Goal: Task Accomplishment & Management: Use online tool/utility

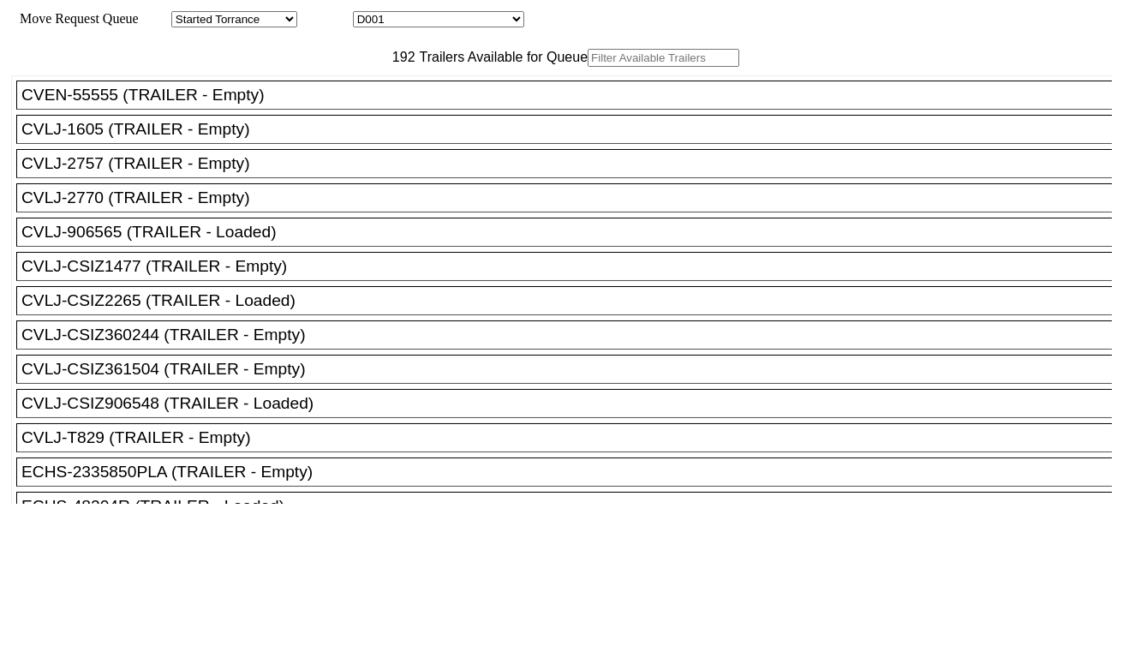
click at [588, 67] on input "text" at bounding box center [664, 58] width 152 height 18
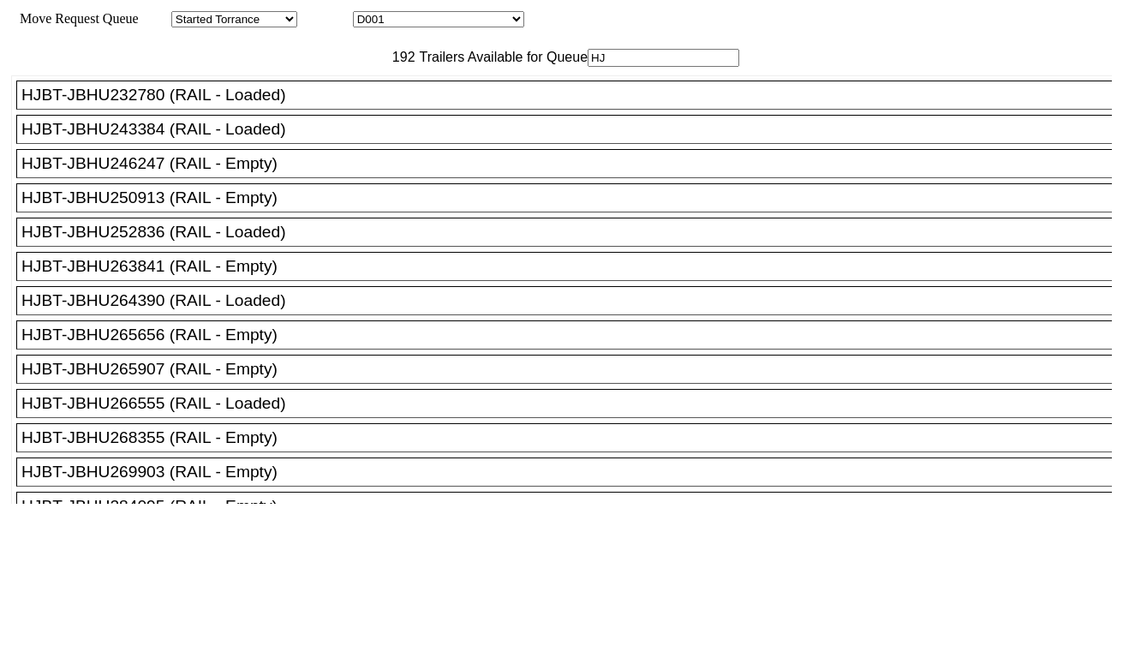
type input "HJ"
click at [247, 207] on div "HJBT-JBHU250913 (RAIL - Empty)" at bounding box center [571, 197] width 1101 height 19
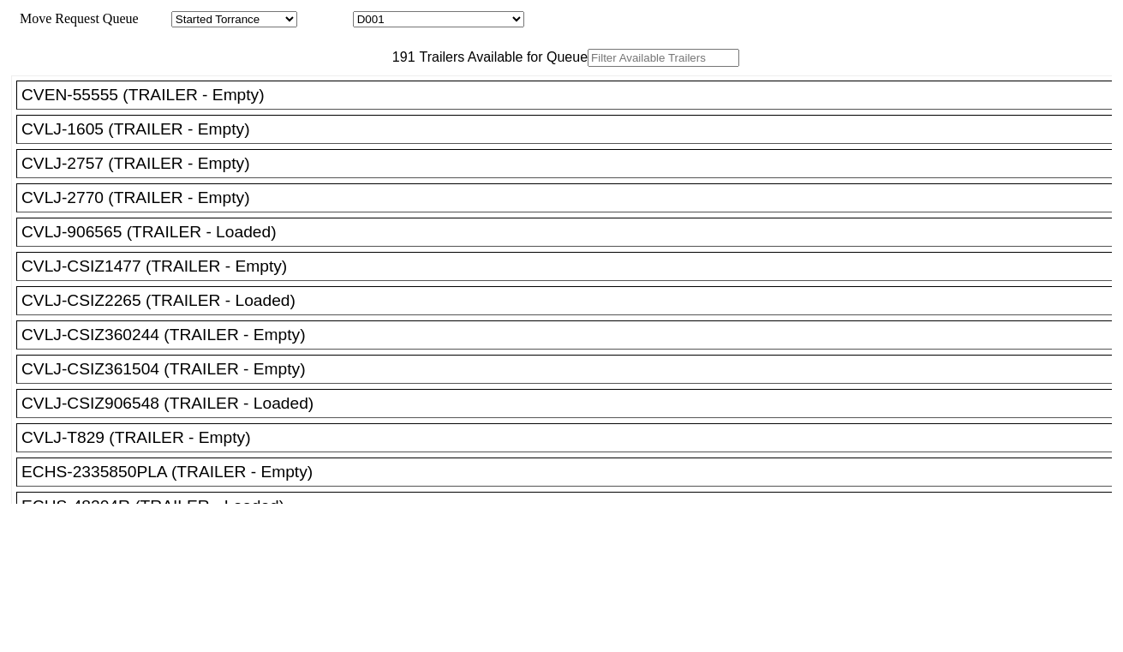
click at [588, 67] on input "text" at bounding box center [664, 58] width 152 height 18
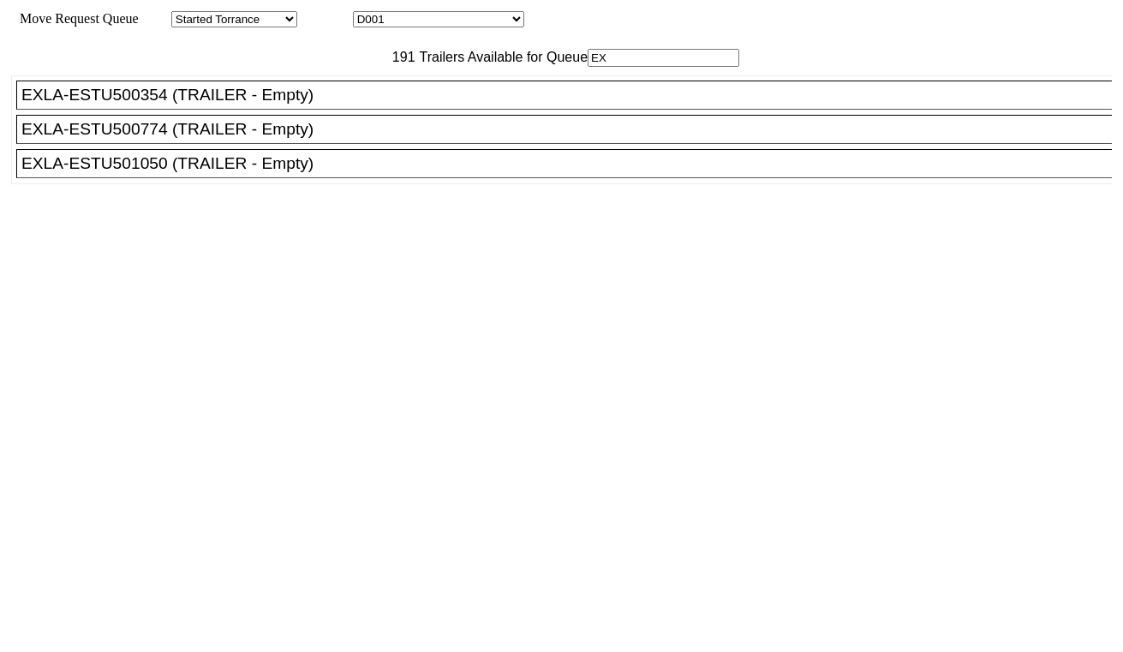
type input "EX"
click at [293, 184] on ul "CVEN-55555 (TRAILER - Empty) CVLJ-1605 (TRAILER - Empty) CVLJ-2757 (TRAILER - E…" at bounding box center [562, 129] width 1102 height 109
click at [384, 173] on div "EXLA-ESTU501050 (TRAILER - Empty)" at bounding box center [571, 163] width 1101 height 19
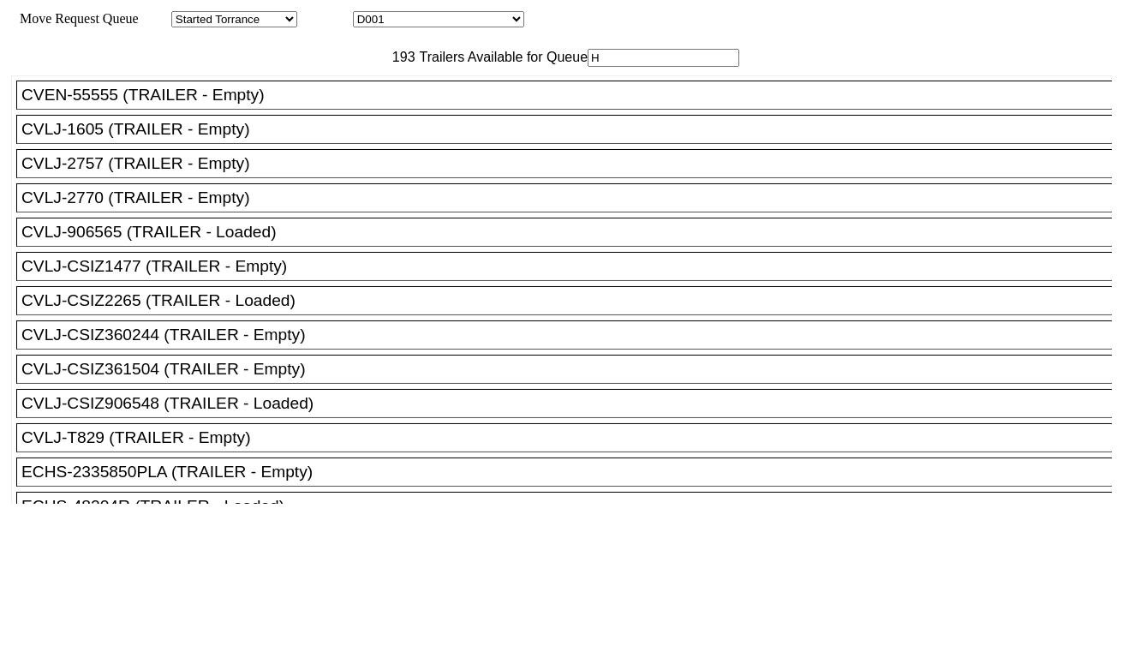
click at [588, 67] on input "H" at bounding box center [664, 58] width 152 height 18
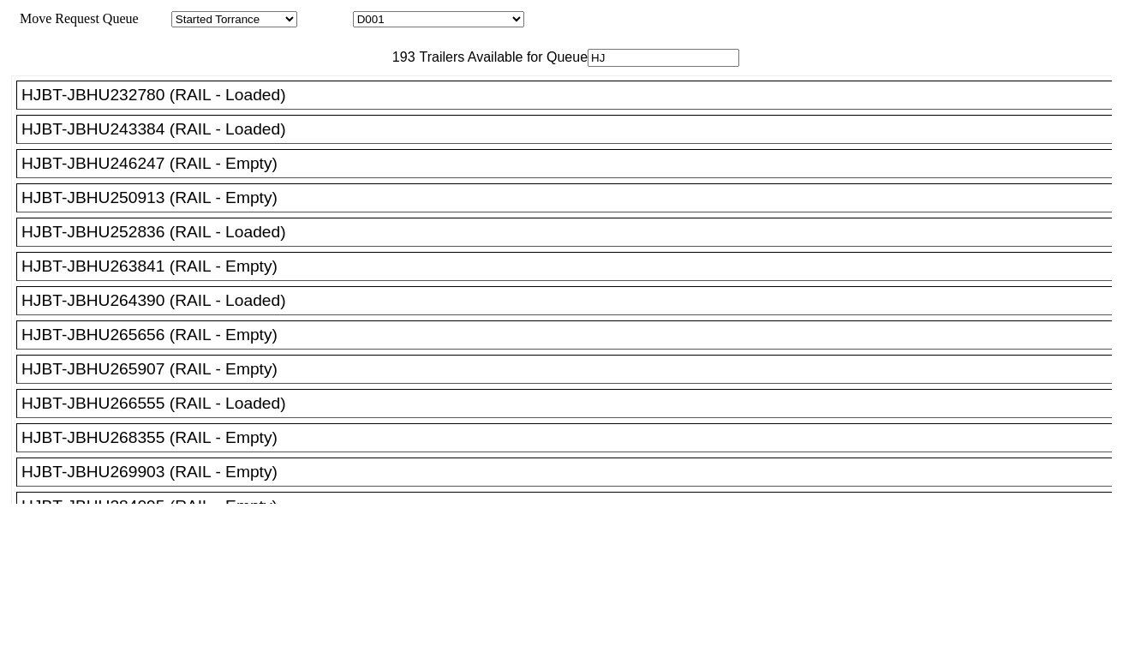
type input "HJ"
click at [267, 379] on div "HJBT-JBHU265907 (RAIL - Empty)" at bounding box center [571, 369] width 1101 height 19
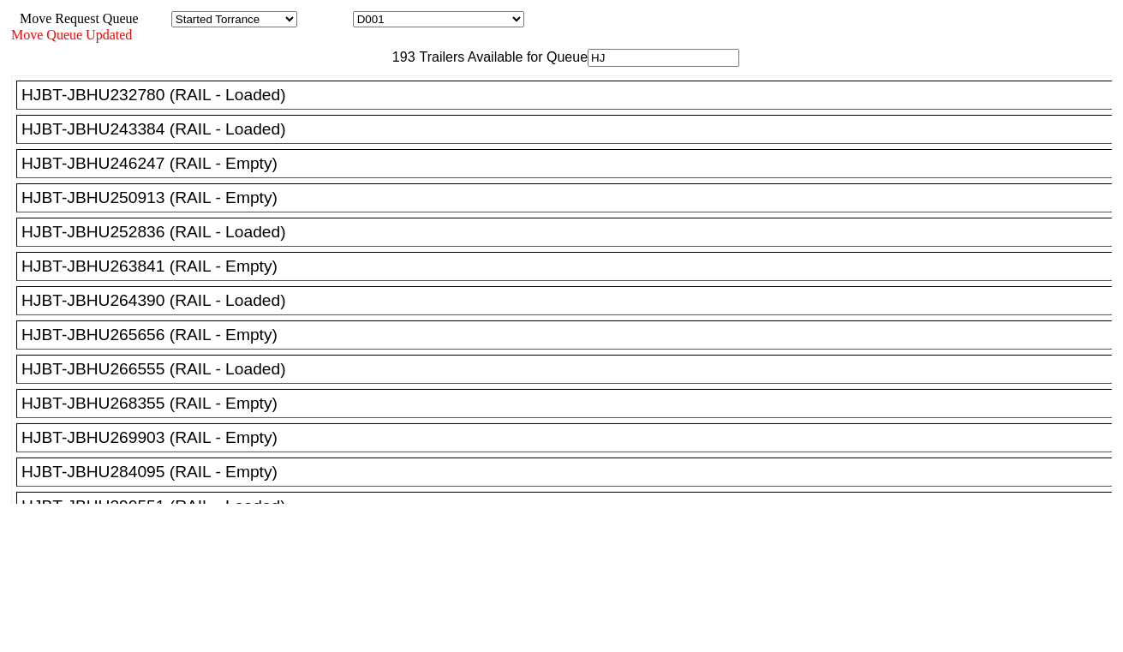
drag, startPoint x: 951, startPoint y: 582, endPoint x: 944, endPoint y: 562, distance: 21.7
click at [951, 570] on div "193 Trailers Available for Queue HJ CVEN-55555 (TRAILER - Empty) CVLJ-1605 (TRA…" at bounding box center [561, 310] width 1101 height 522
